Goal: Information Seeking & Learning: Learn about a topic

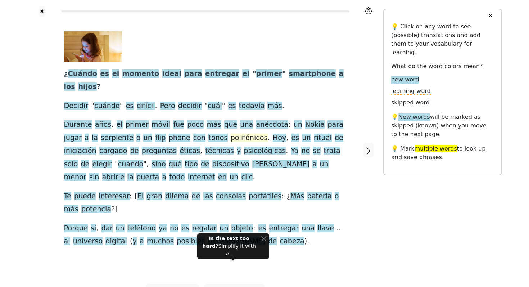
click at [231, 133] on span "polifónicos" at bounding box center [249, 137] width 37 height 9
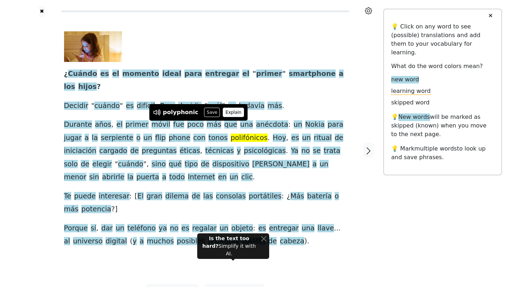
click at [227, 111] on button "Explain" at bounding box center [233, 112] width 21 height 9
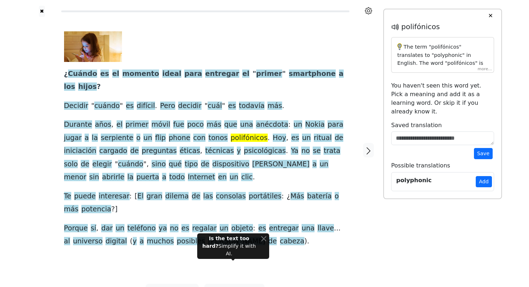
click at [482, 70] on div "The term "polifónicos" translates to "polyphonic" in English. The word "polifón…" at bounding box center [442, 55] width 103 height 36
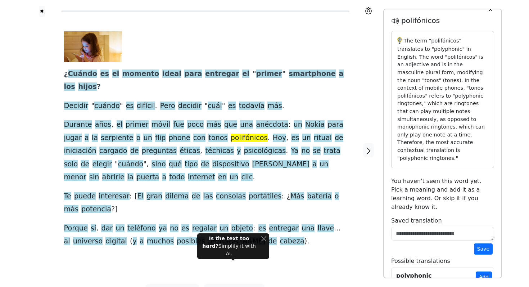
scroll to position [6, 0]
click at [410, 227] on textarea at bounding box center [442, 234] width 103 height 14
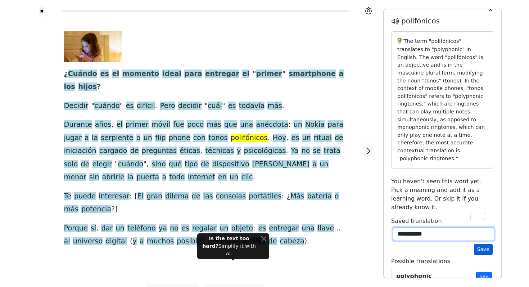
type textarea "**********"
click at [478, 243] on button "Save" at bounding box center [483, 248] width 19 height 11
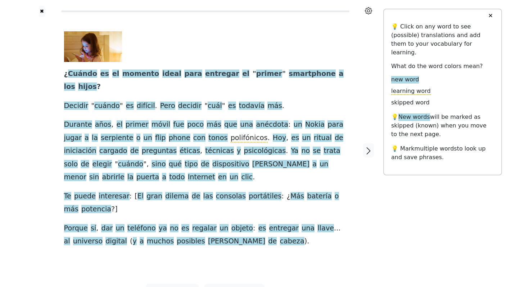
click at [488, 13] on button "✕" at bounding box center [489, 15] width 13 height 13
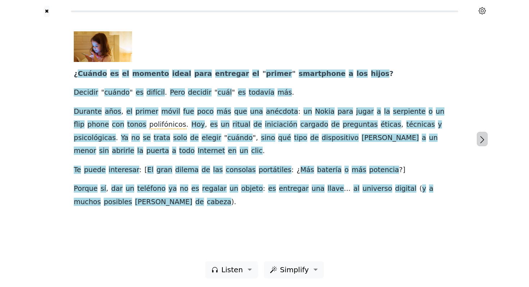
click at [483, 137] on icon "button" at bounding box center [482, 139] width 9 height 9
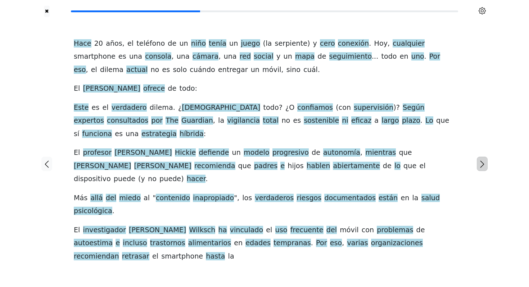
click at [482, 160] on icon "button" at bounding box center [482, 163] width 4 height 7
